Goal: Task Accomplishment & Management: Use online tool/utility

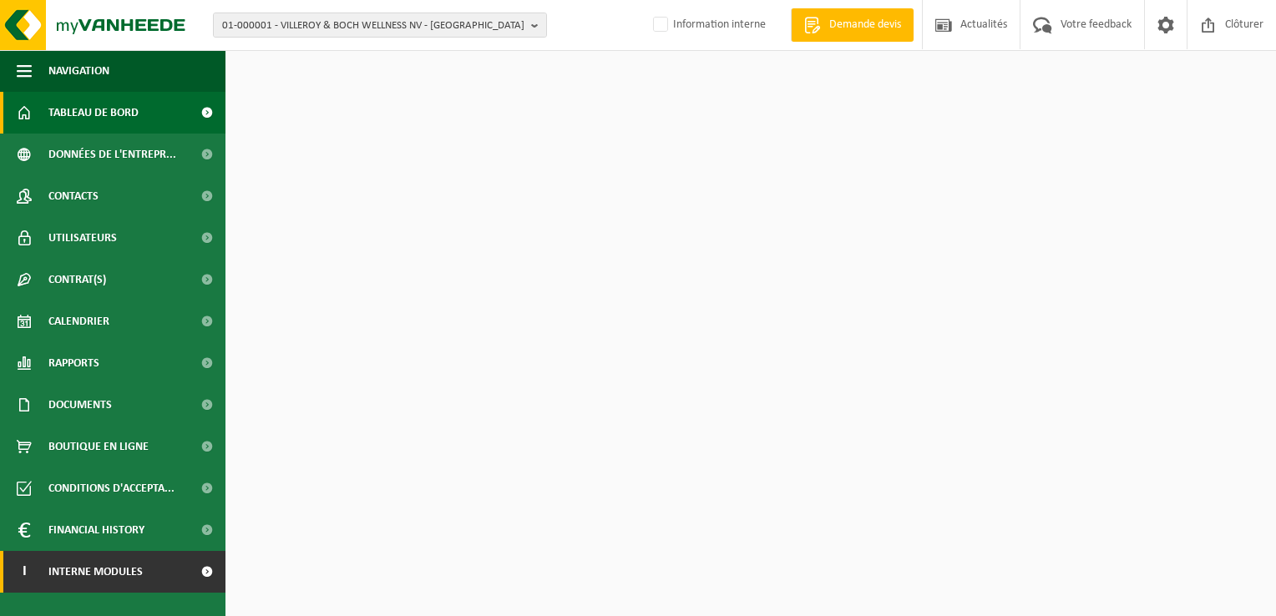
click at [91, 566] on span "Interne modules" at bounding box center [95, 572] width 94 height 42
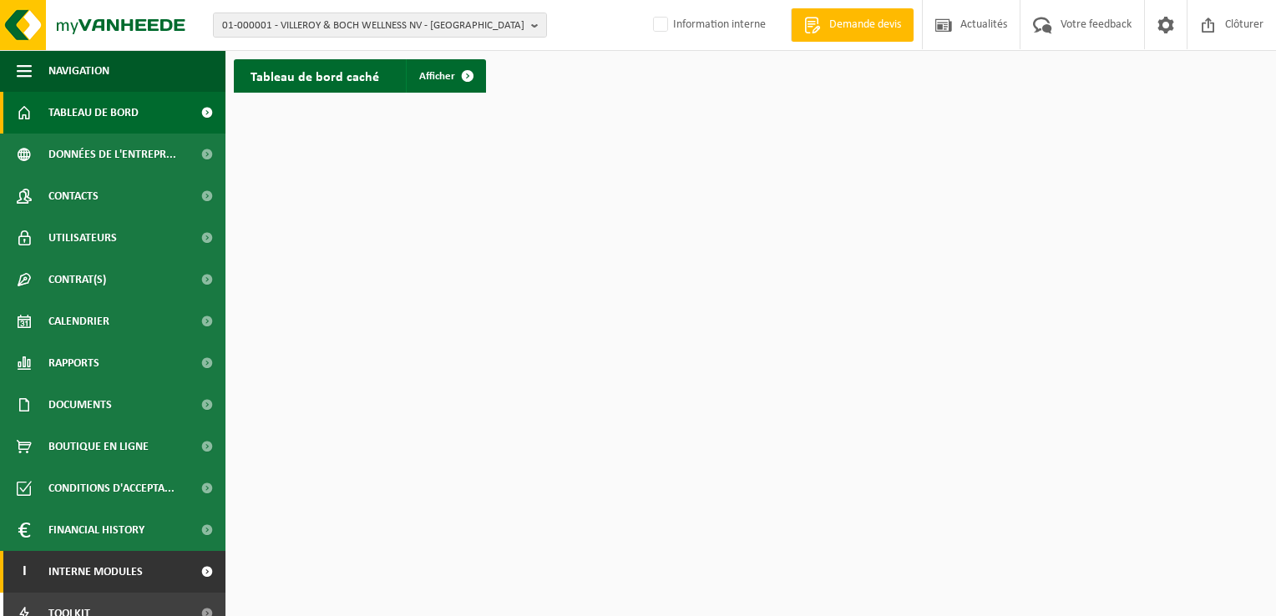
scroll to position [101, 0]
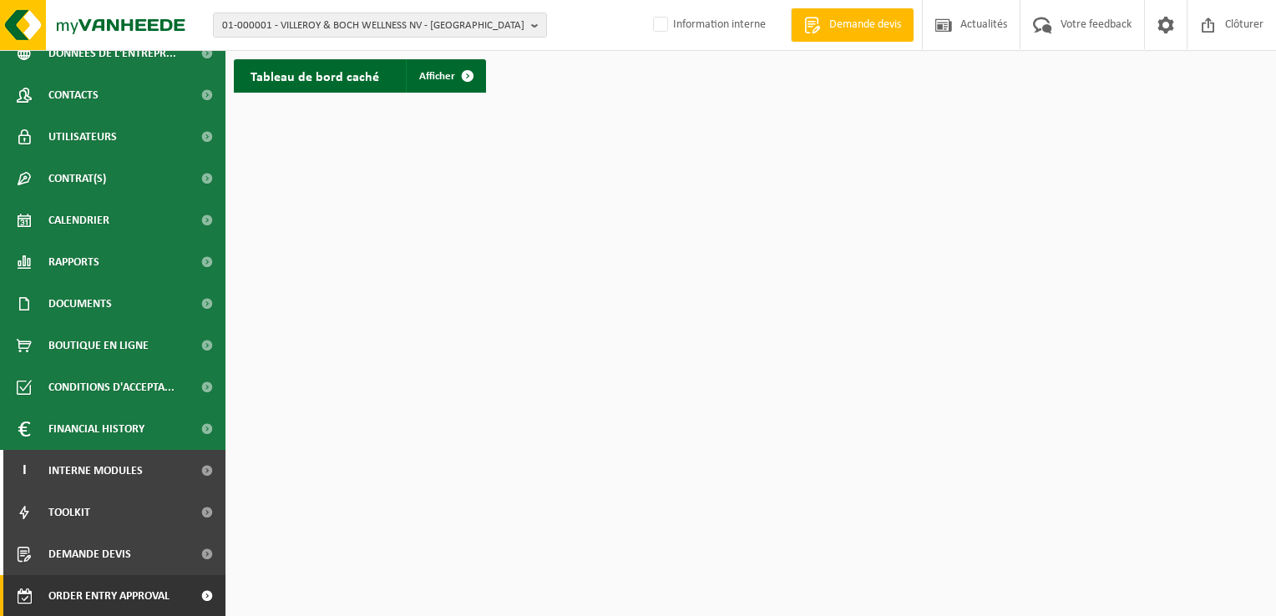
click at [99, 591] on span "Order entry approval" at bounding box center [108, 596] width 121 height 42
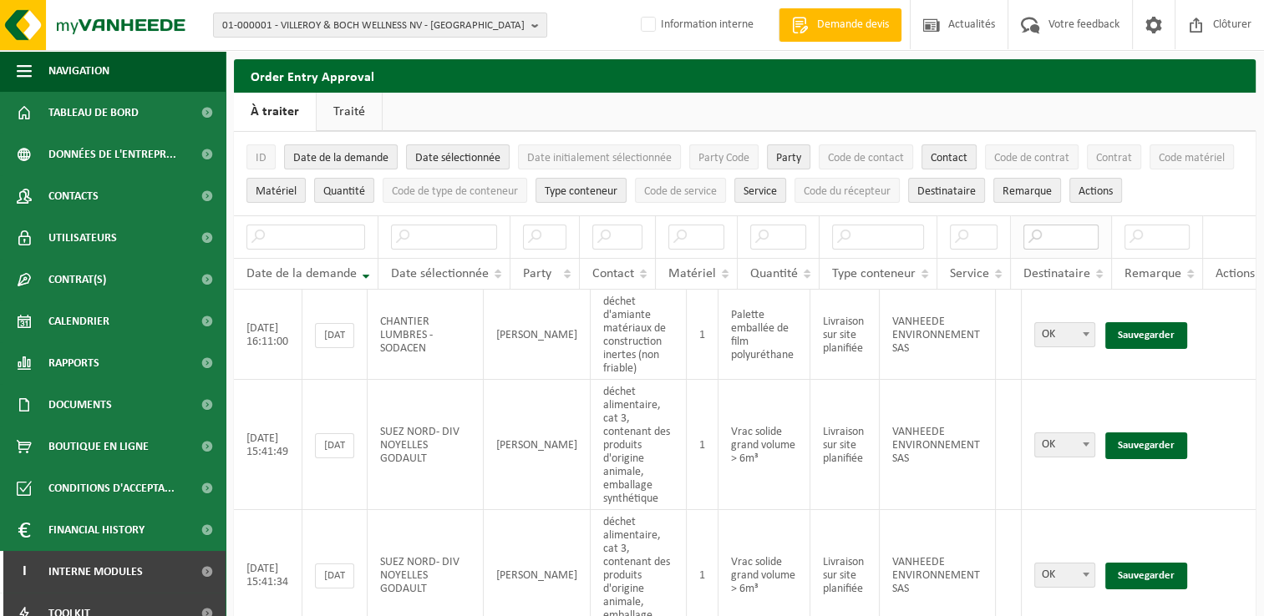
click at [1069, 244] on input "text" at bounding box center [1060, 237] width 75 height 25
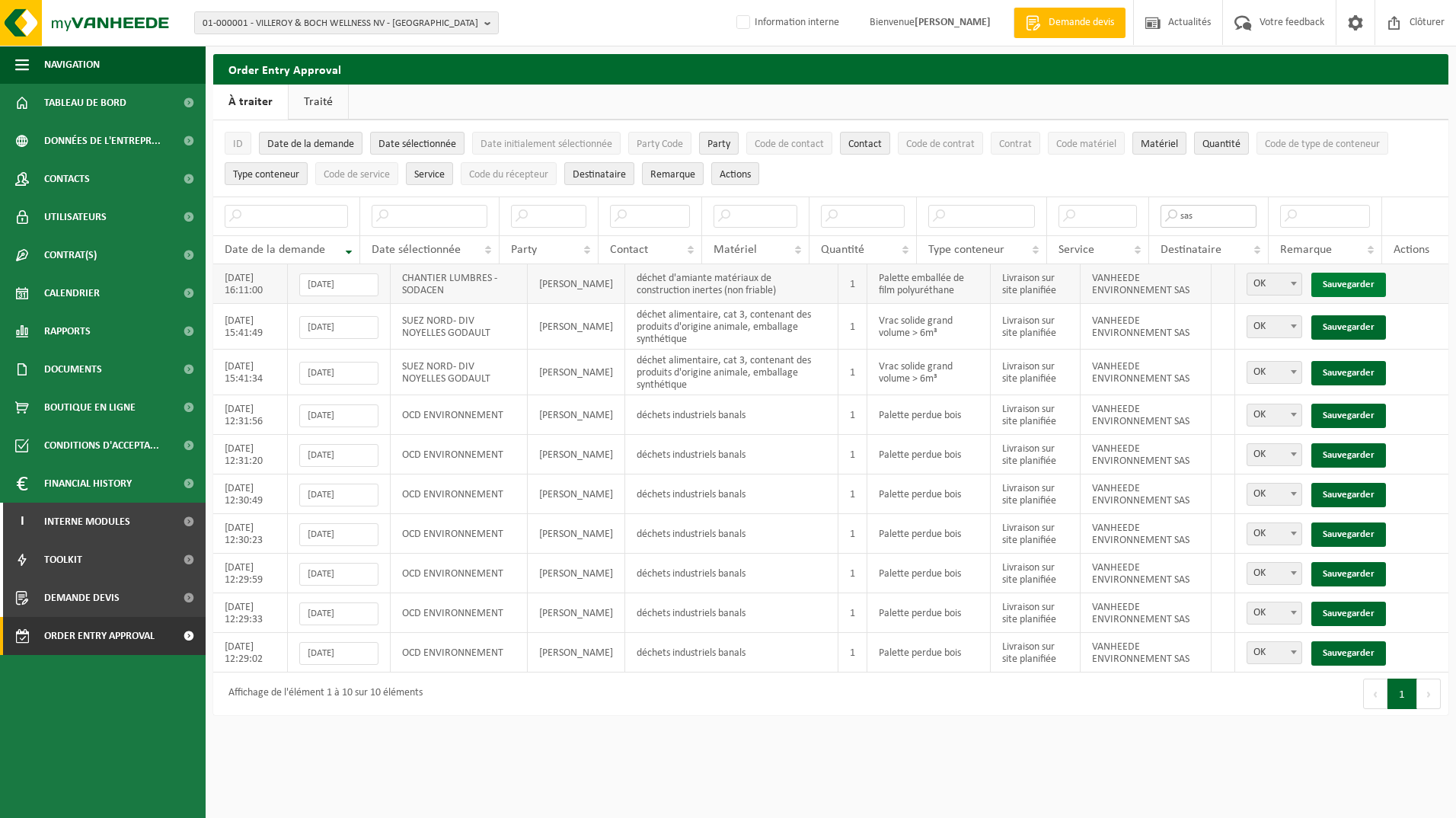
type input "sas"
click at [1162, 283] on link "Sauvegarder" at bounding box center [1348, 285] width 75 height 25
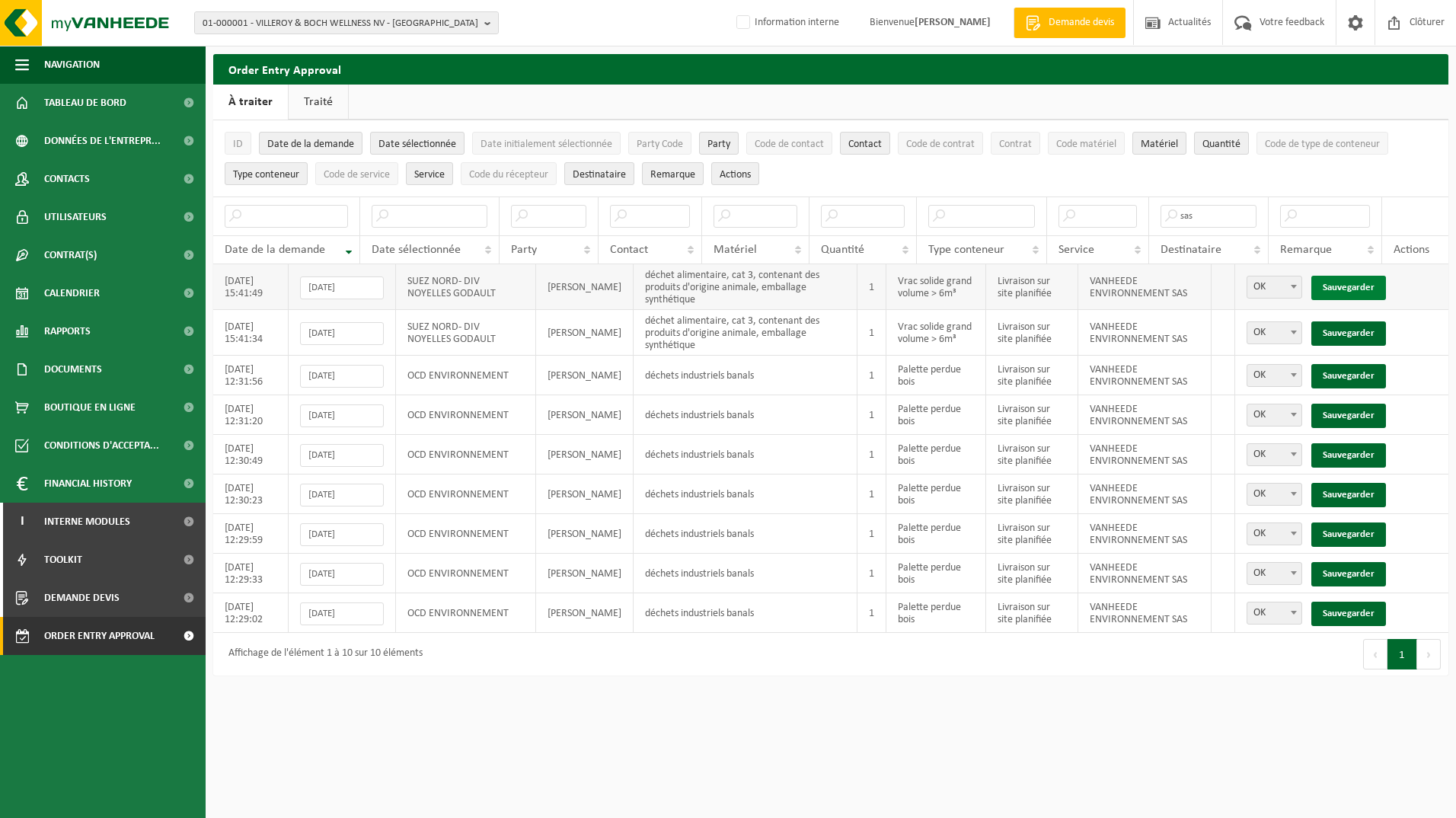
click at [1162, 280] on link "Sauvegarder" at bounding box center [1348, 287] width 75 height 25
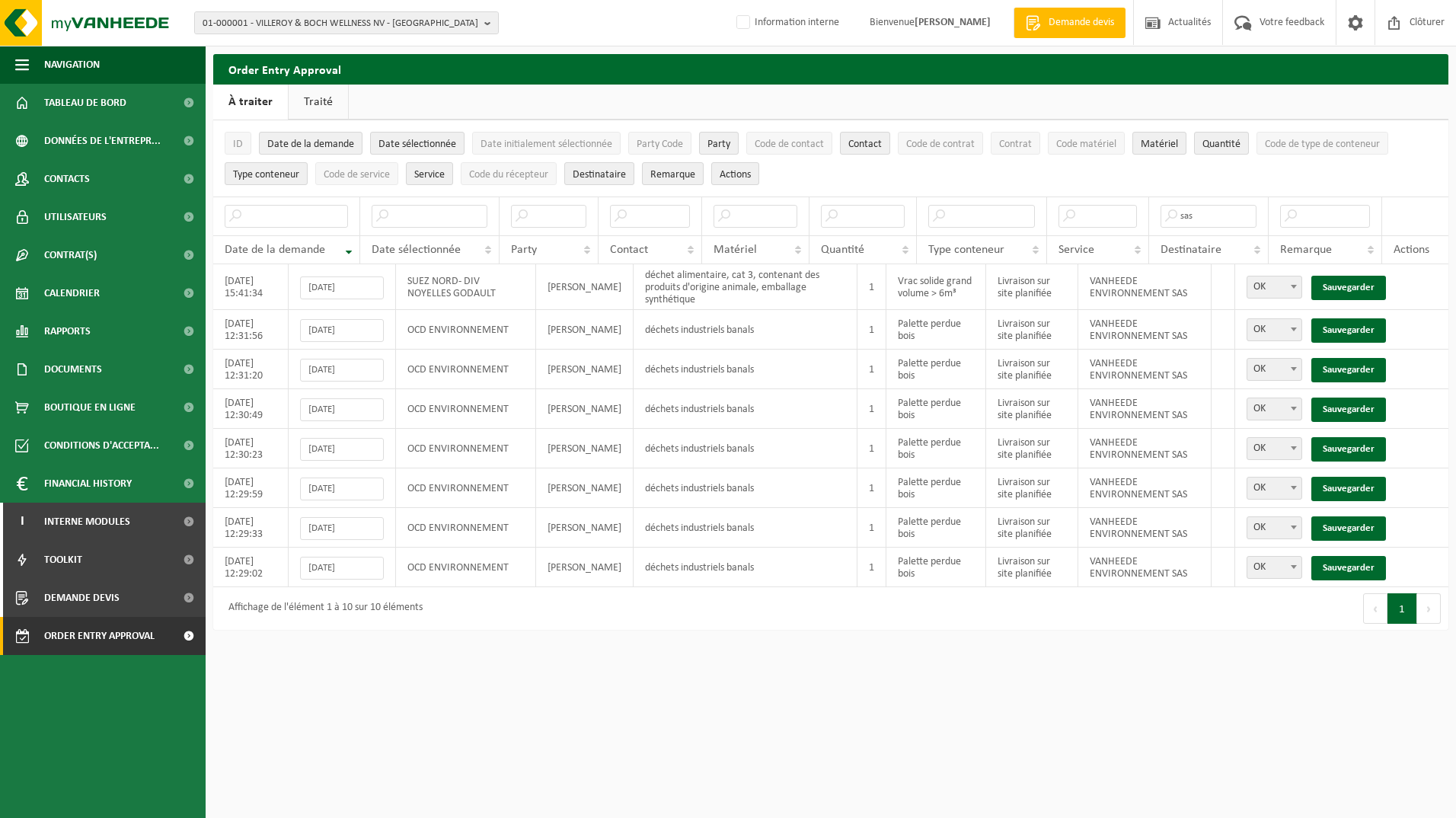
click at [1162, 280] on link "Sauvegarder" at bounding box center [1348, 287] width 75 height 25
